Goal: Transaction & Acquisition: Purchase product/service

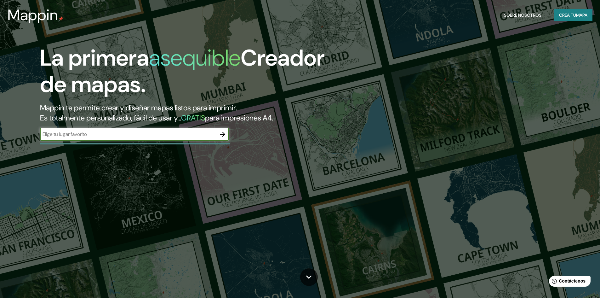
click at [90, 132] on input "text" at bounding box center [128, 133] width 176 height 7
type input "[GEOGRAPHIC_DATA][PERSON_NAME]"
click at [223, 134] on icon "button" at bounding box center [223, 134] width 8 height 8
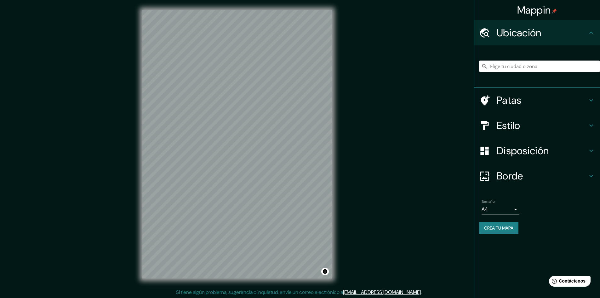
click at [504, 67] on input "Elige tu ciudad o zona" at bounding box center [539, 66] width 121 height 11
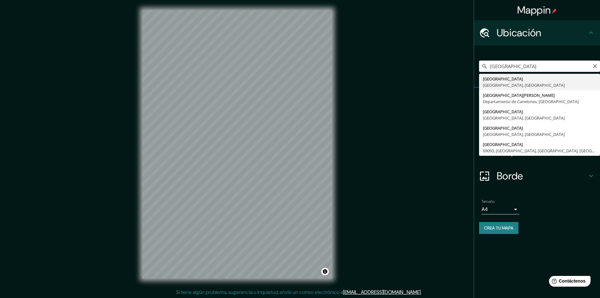
click at [560, 70] on input "[GEOGRAPHIC_DATA]" at bounding box center [539, 66] width 121 height 11
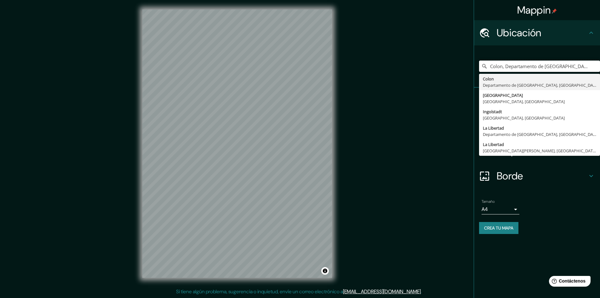
type input "Colon, Departamento de [GEOGRAPHIC_DATA], [GEOGRAPHIC_DATA][PERSON_NAME]"
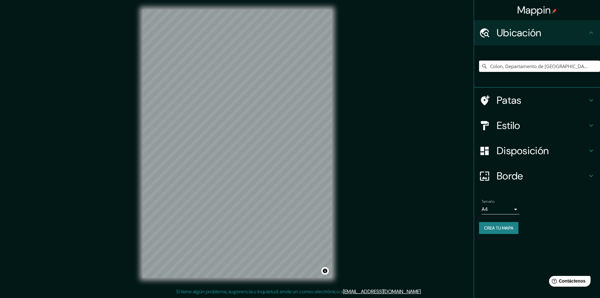
click at [520, 191] on ul "Ubicación Colon, [GEOGRAPHIC_DATA], [GEOGRAPHIC_DATA][PERSON_NAME][GEOGRAPHIC_D…" at bounding box center [537, 130] width 126 height 221
click at [504, 128] on font "Estilo" at bounding box center [509, 125] width 24 height 13
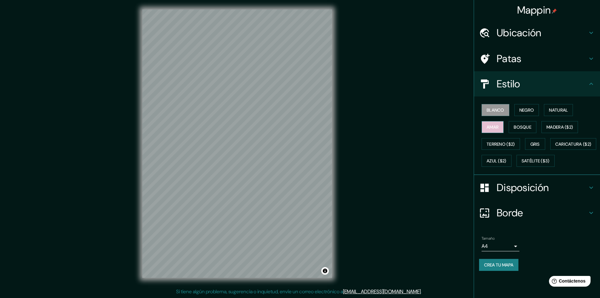
click at [491, 126] on font "Amar" at bounding box center [493, 127] width 12 height 6
click at [530, 128] on font "Bosque" at bounding box center [523, 127] width 18 height 6
click at [567, 127] on font "Madera ($2)" at bounding box center [560, 127] width 26 height 6
